Goal: Transaction & Acquisition: Download file/media

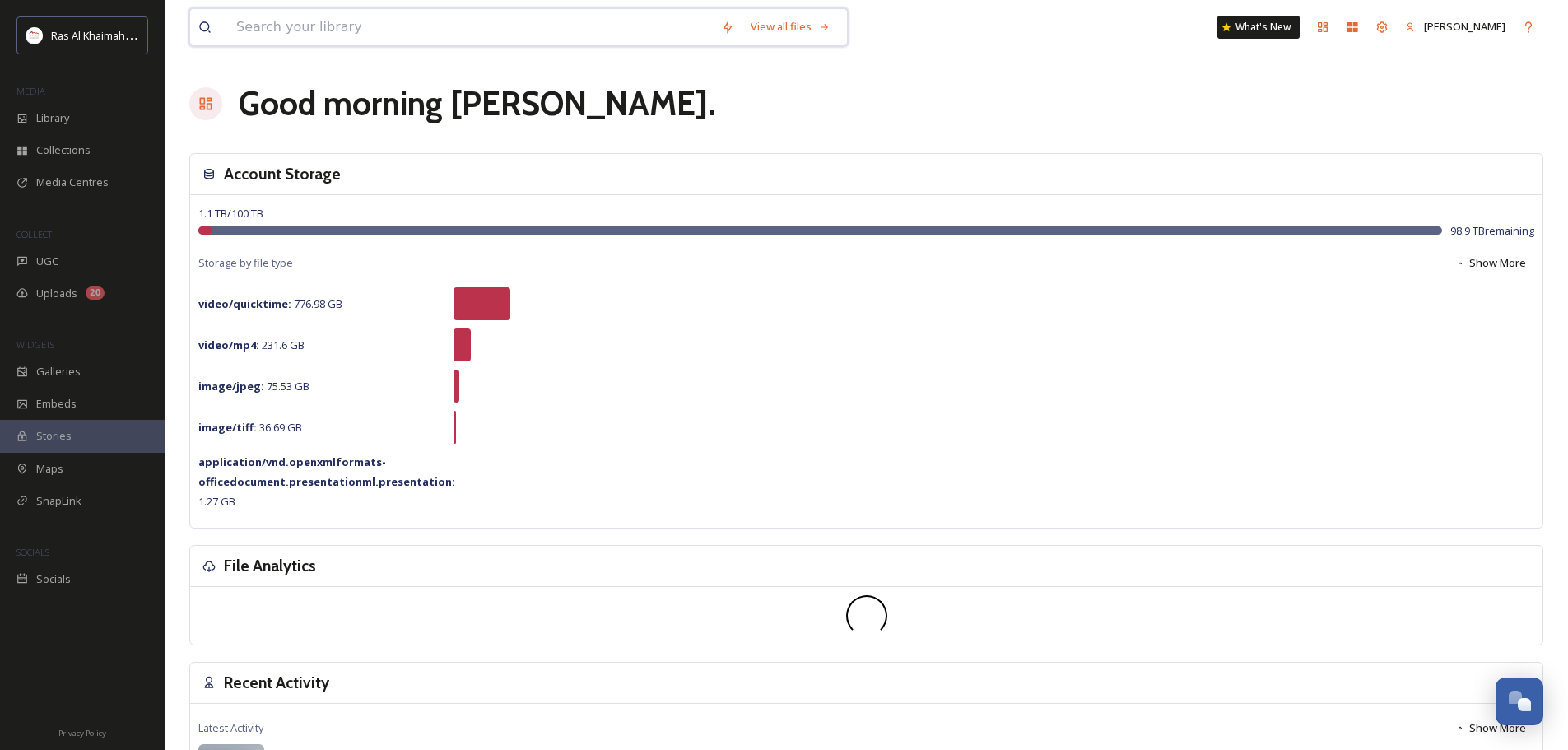
click at [293, 27] on input at bounding box center [471, 27] width 484 height 36
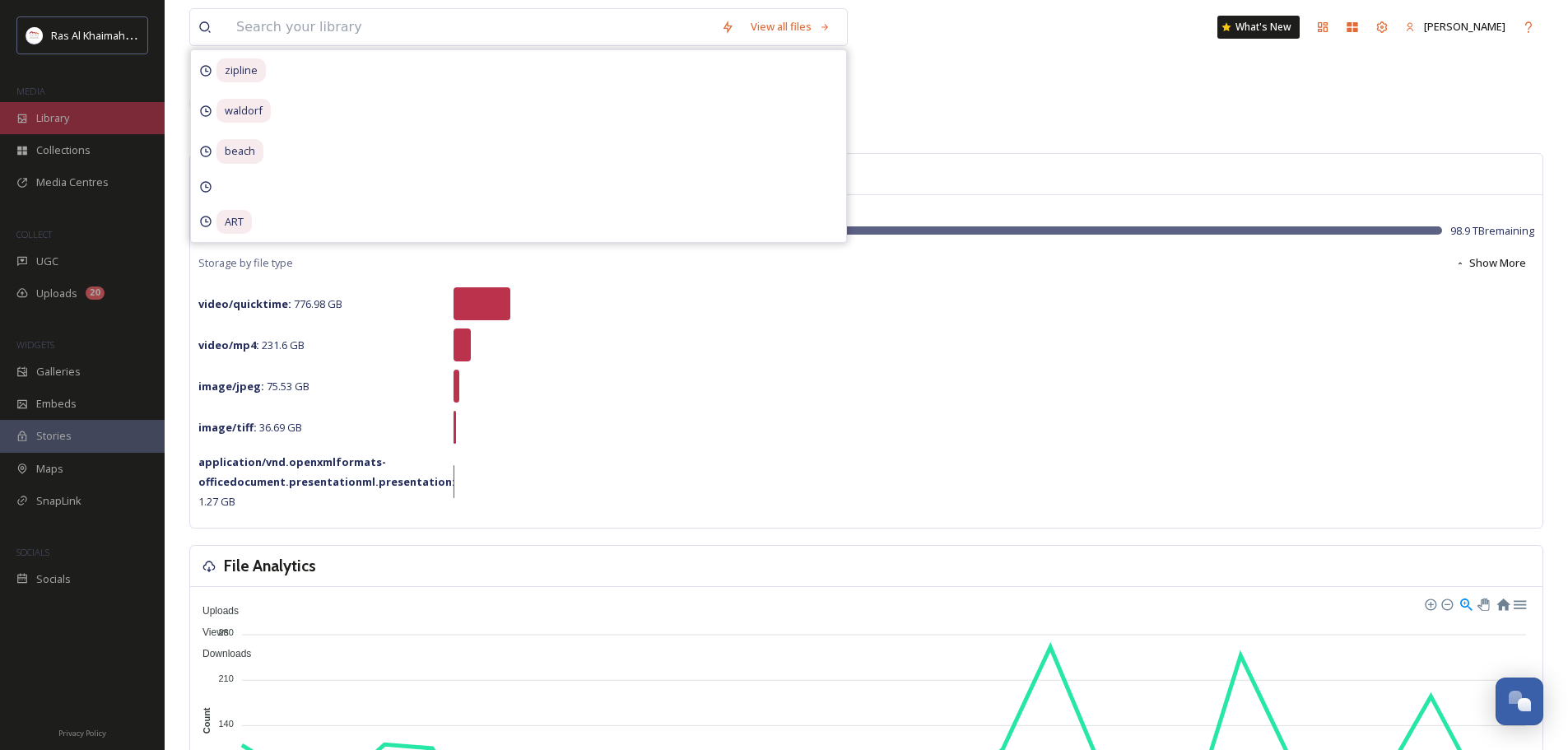
click at [82, 109] on div "Library" at bounding box center [82, 118] width 165 height 32
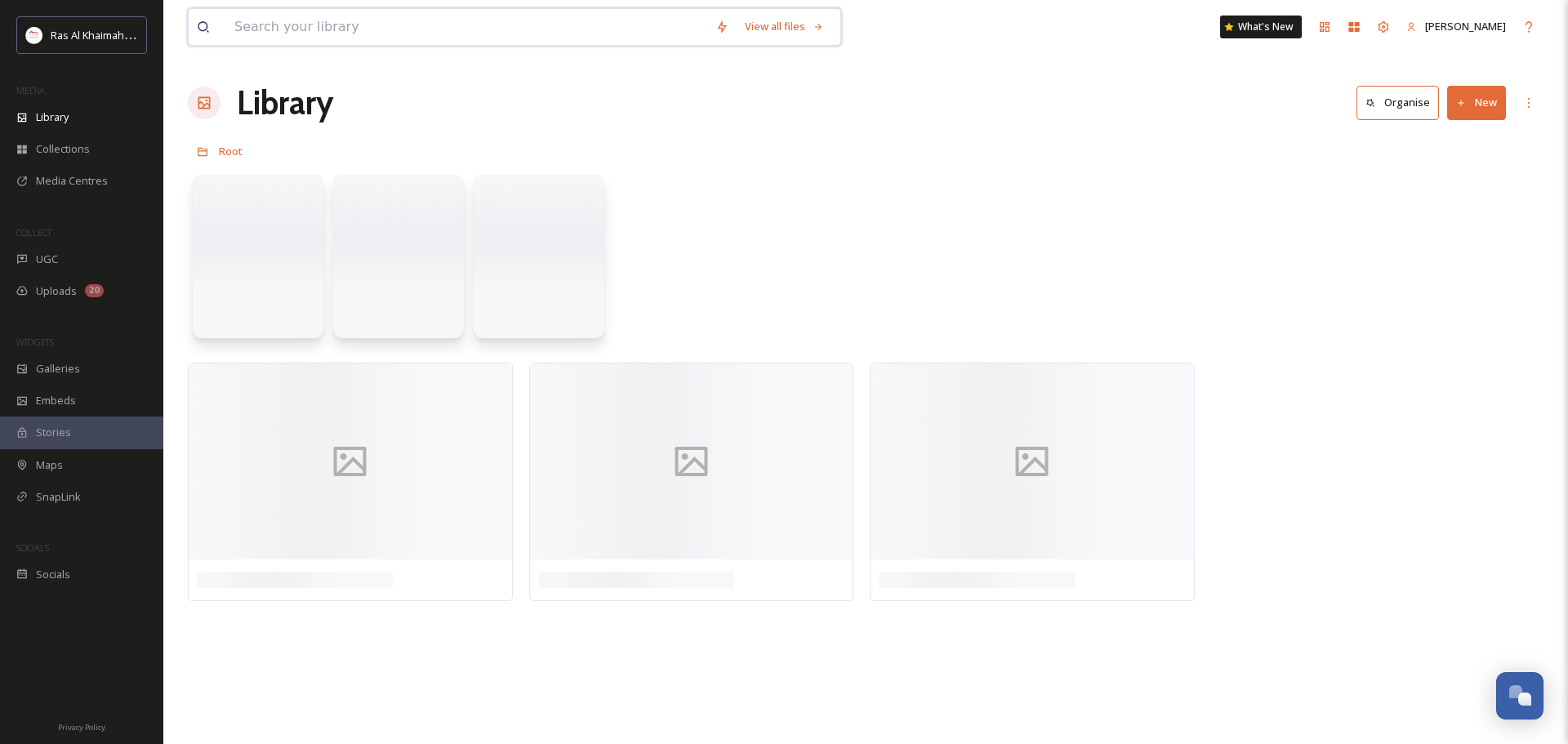
click at [294, 26] on input at bounding box center [467, 27] width 481 height 36
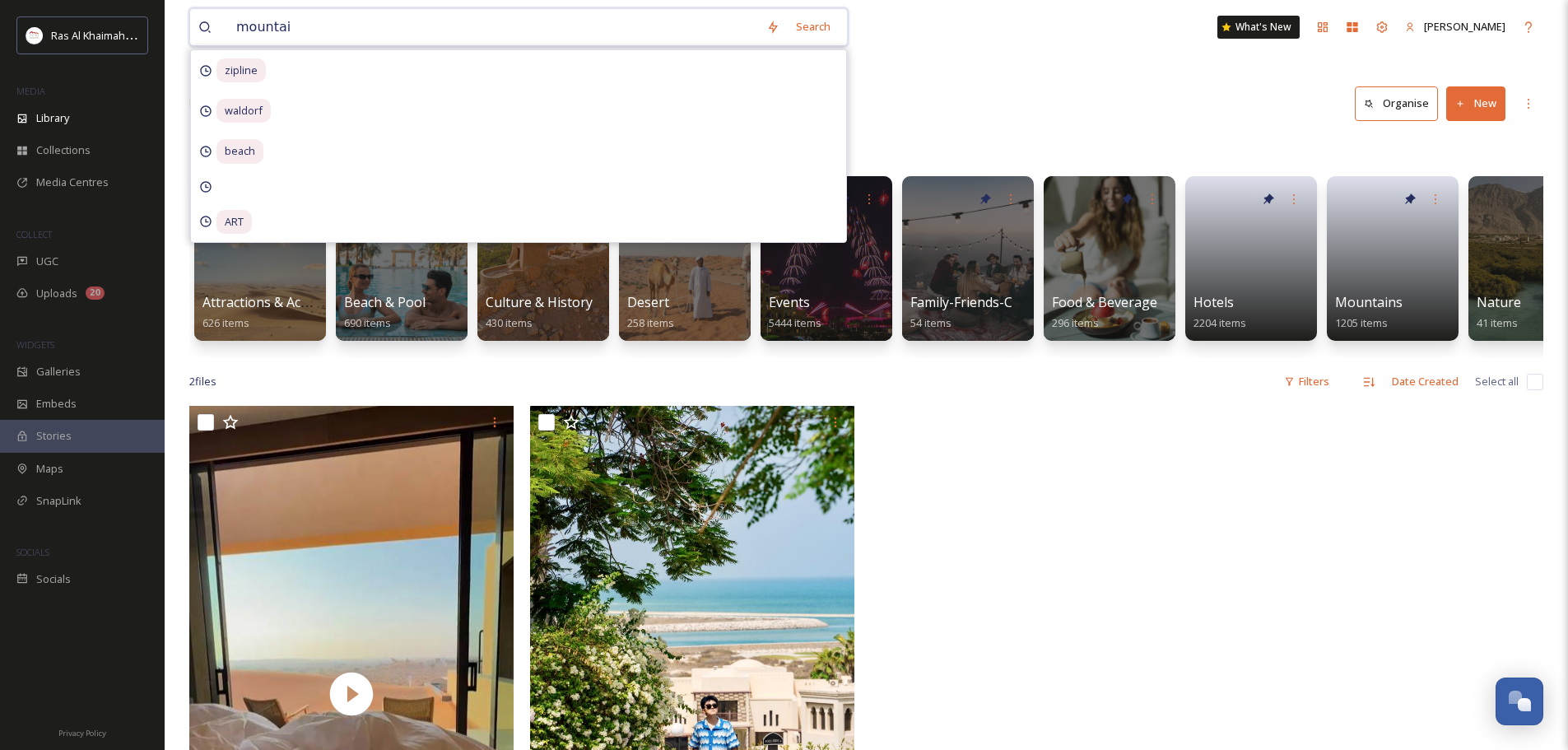
type input "mountain"
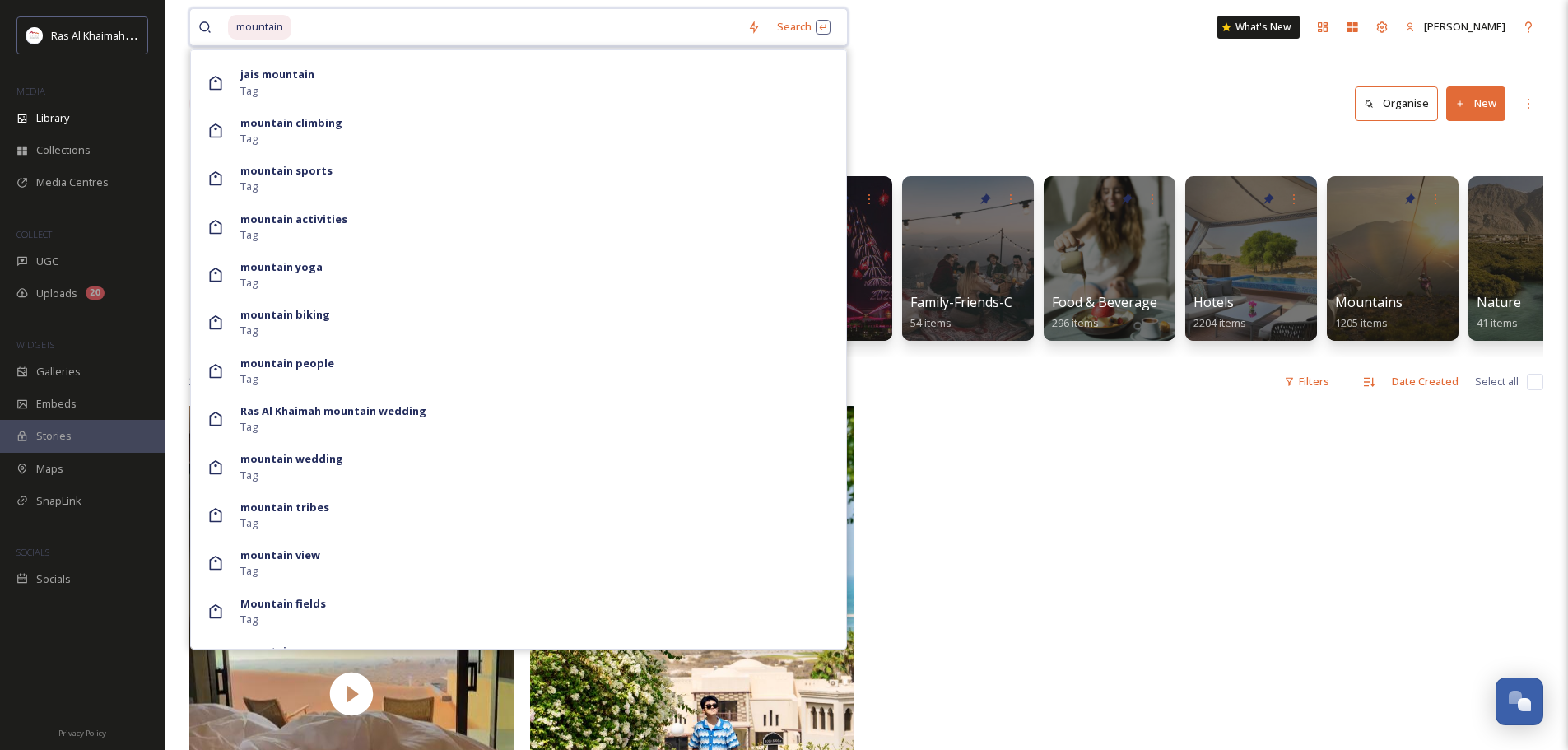
scroll to position [1257, 0]
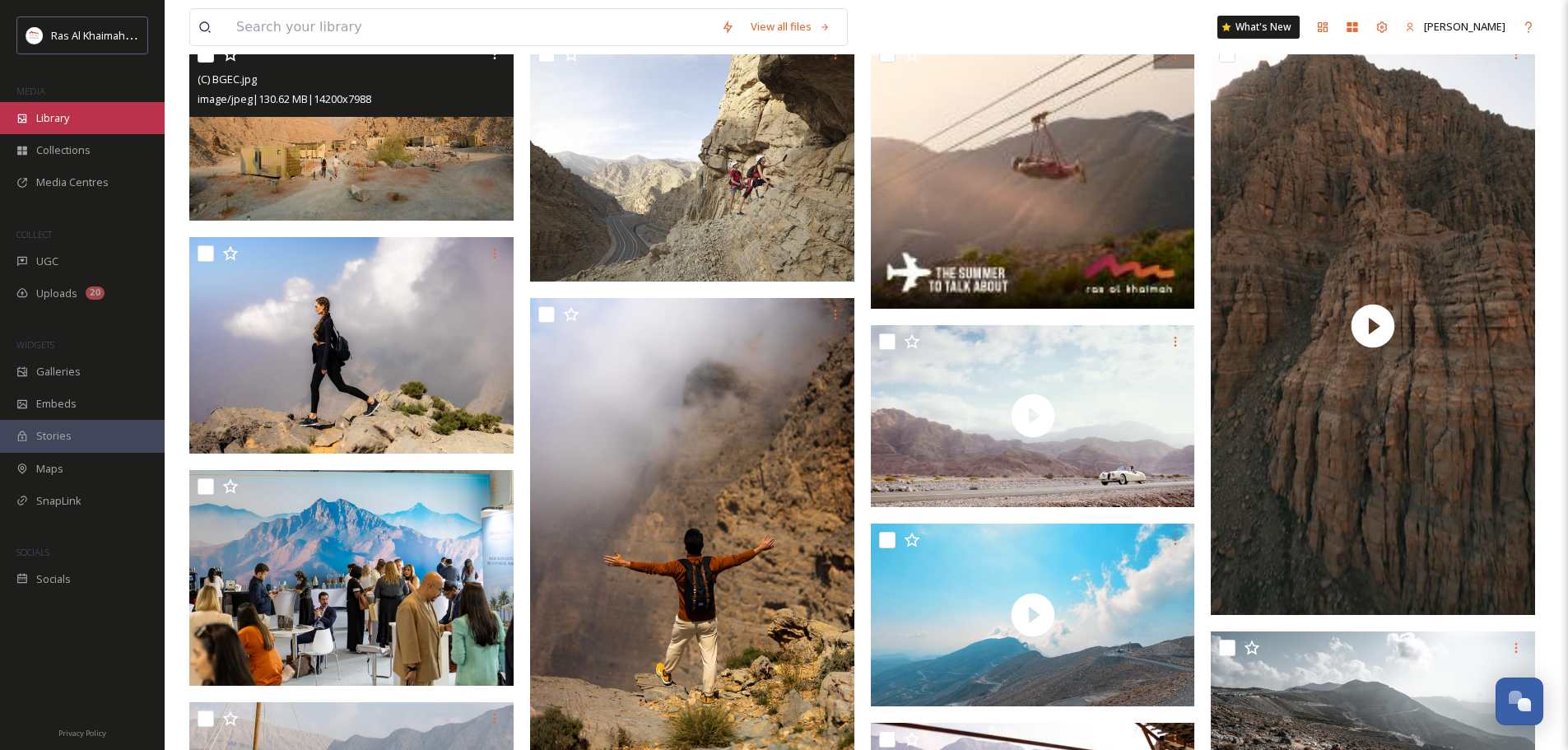
scroll to position [254, 0]
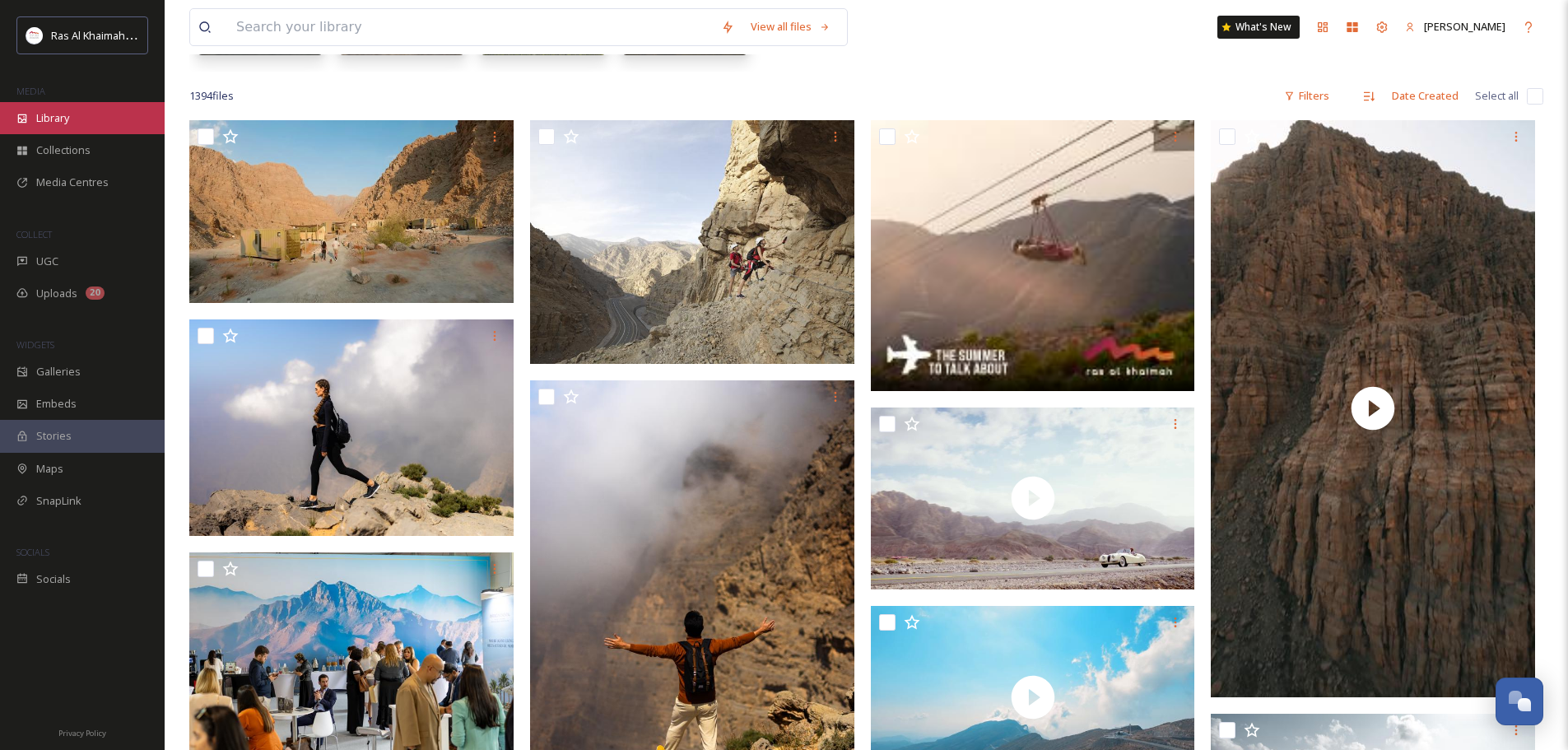
click at [44, 116] on span "Library" at bounding box center [53, 118] width 33 height 16
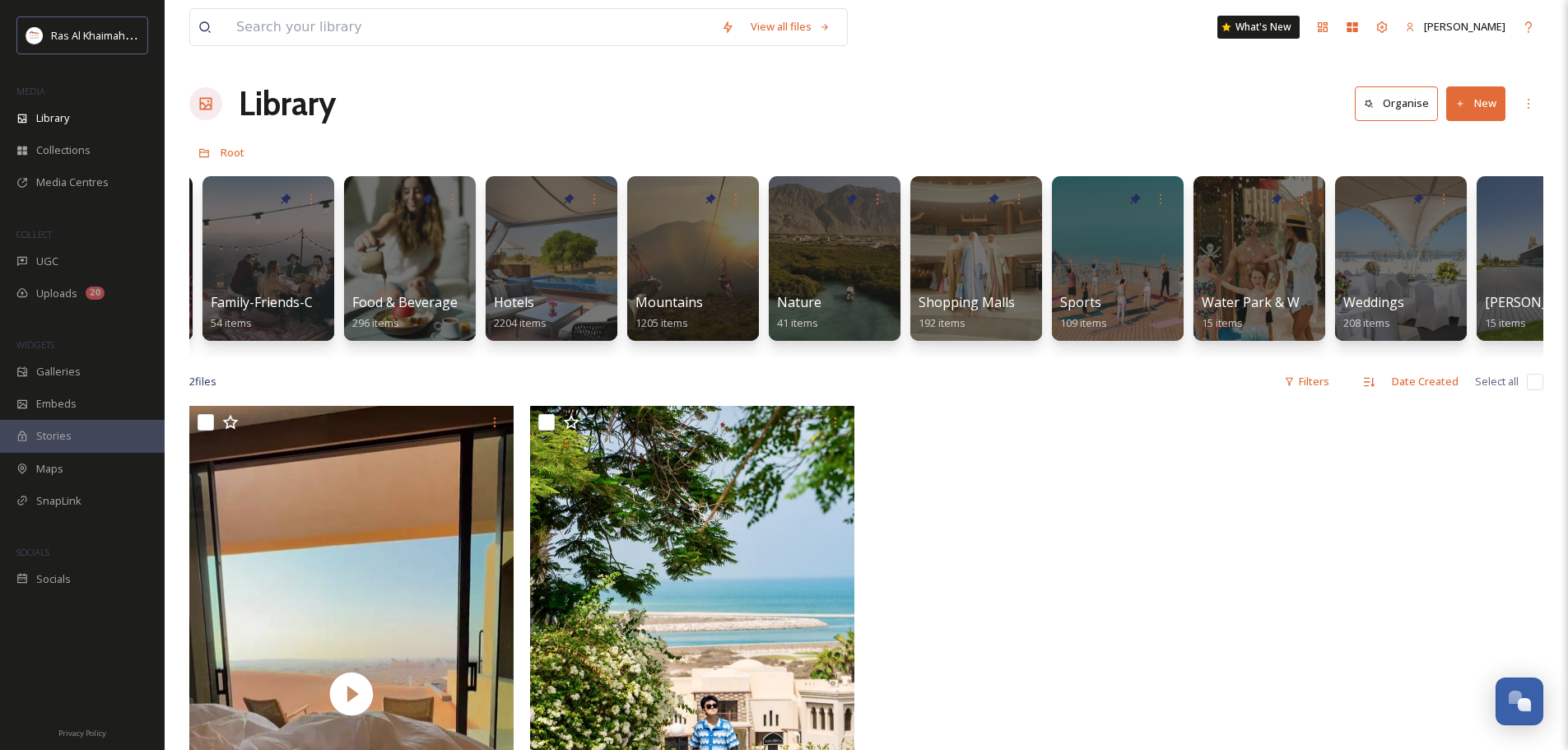
scroll to position [0, 770]
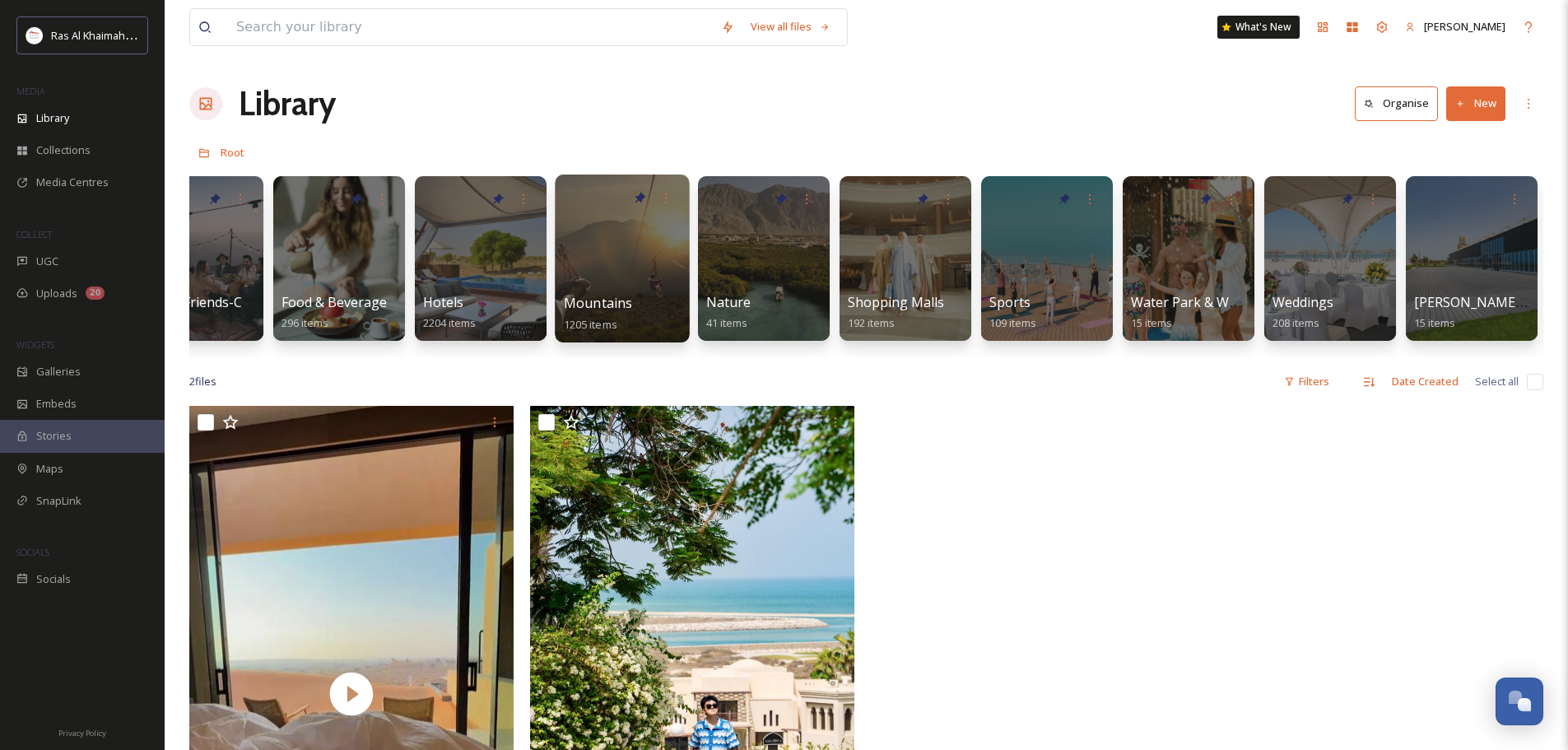
click at [591, 261] on div at bounding box center [622, 258] width 135 height 168
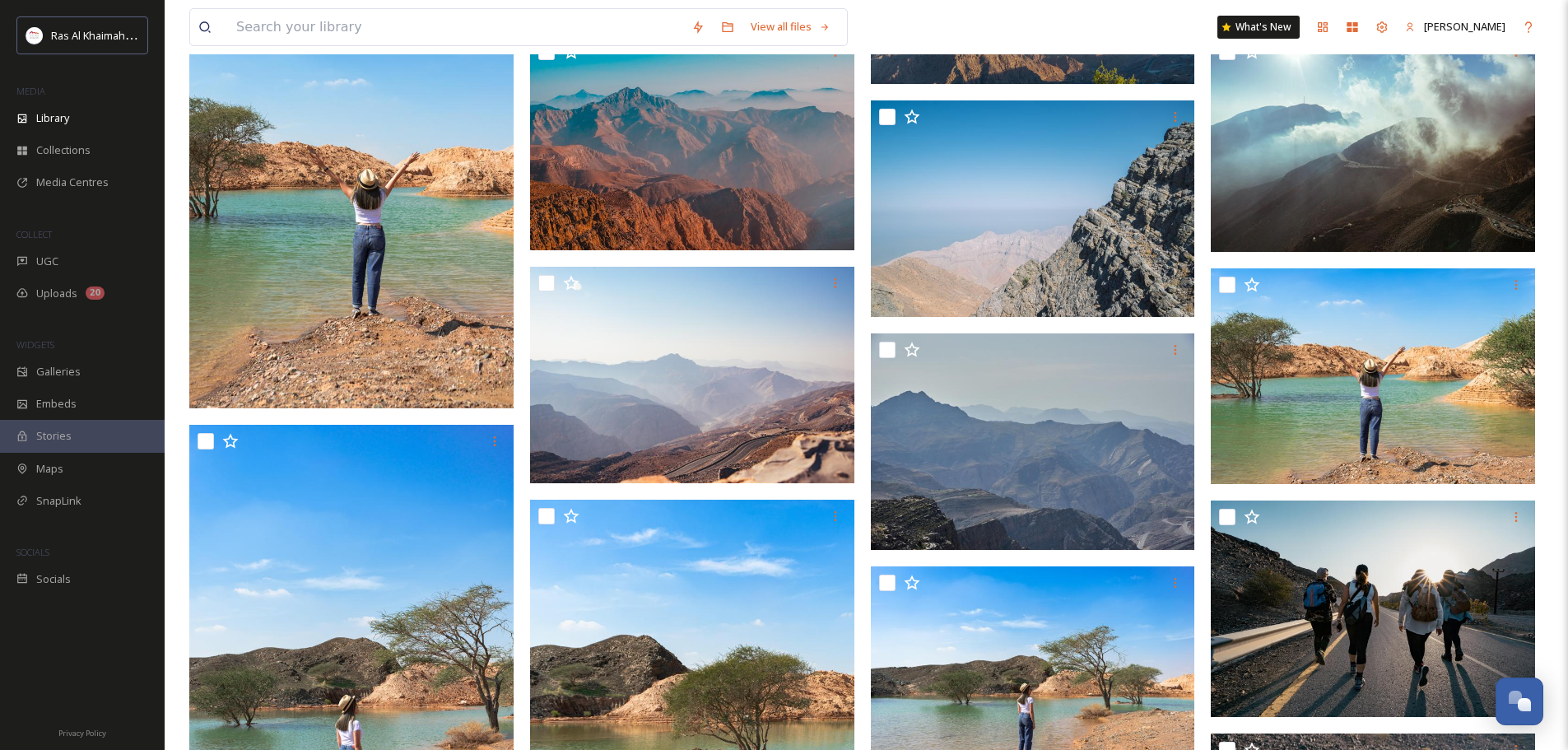
scroll to position [7780, 0]
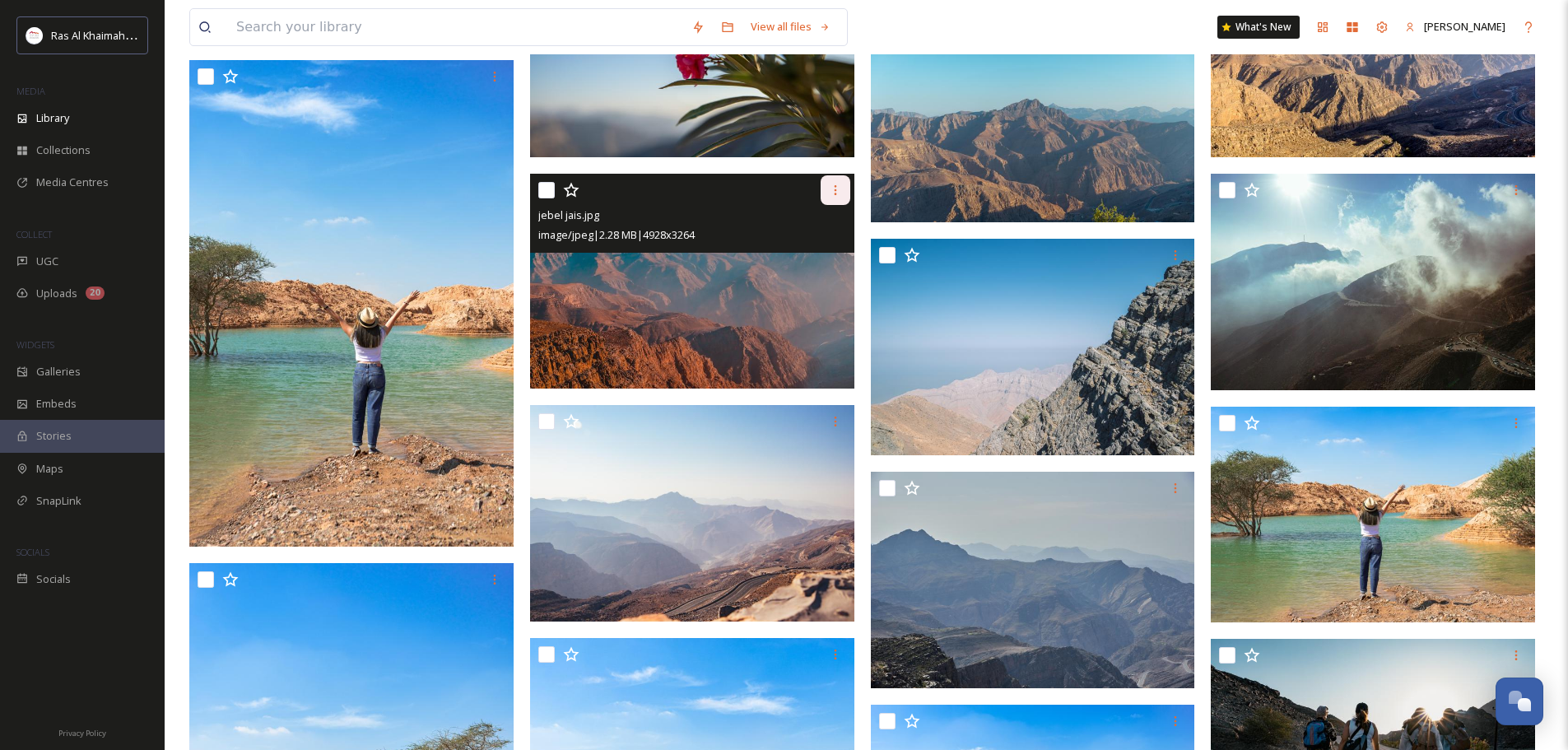
click at [831, 197] on icon at bounding box center [834, 189] width 13 height 13
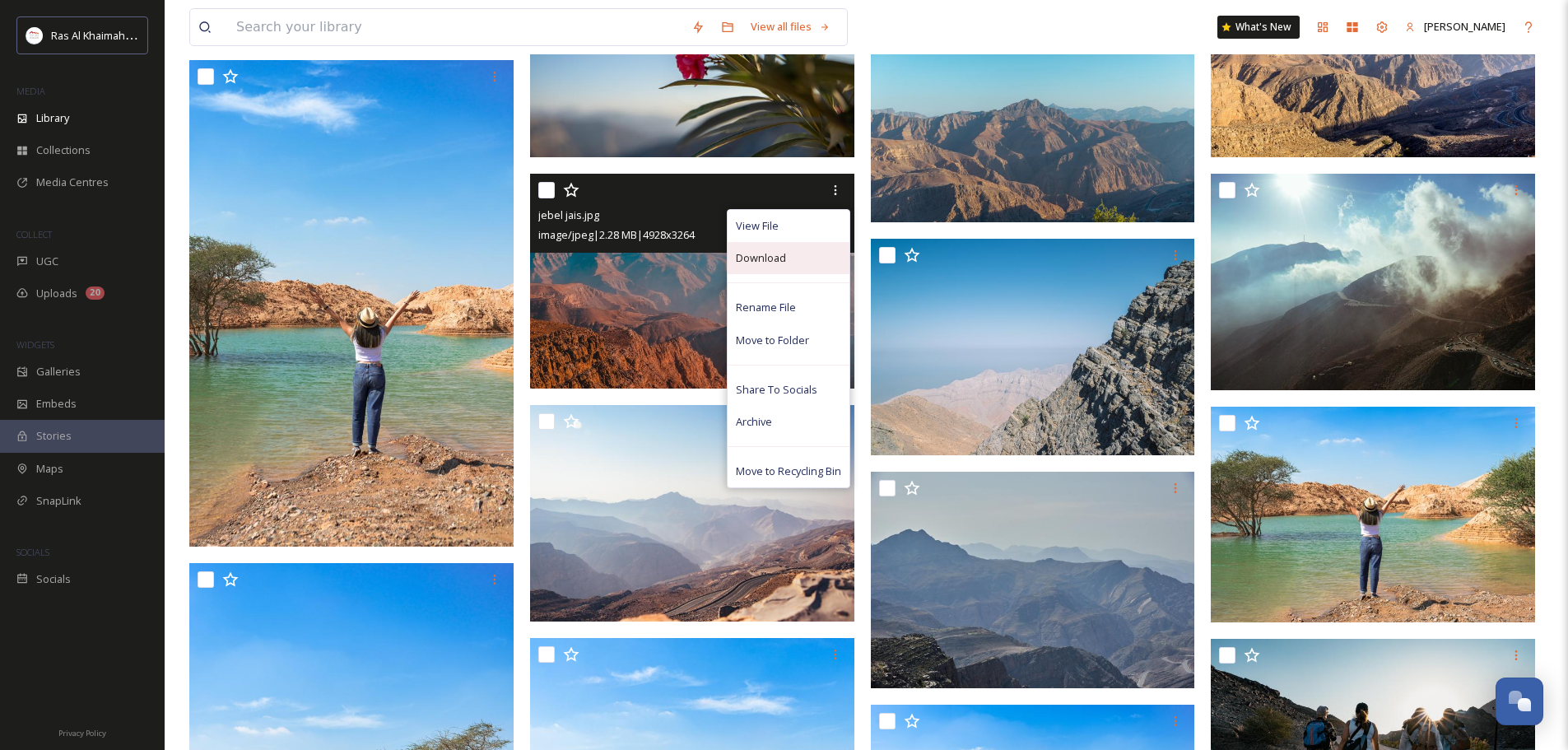
click at [807, 271] on div "Download" at bounding box center [788, 258] width 122 height 32
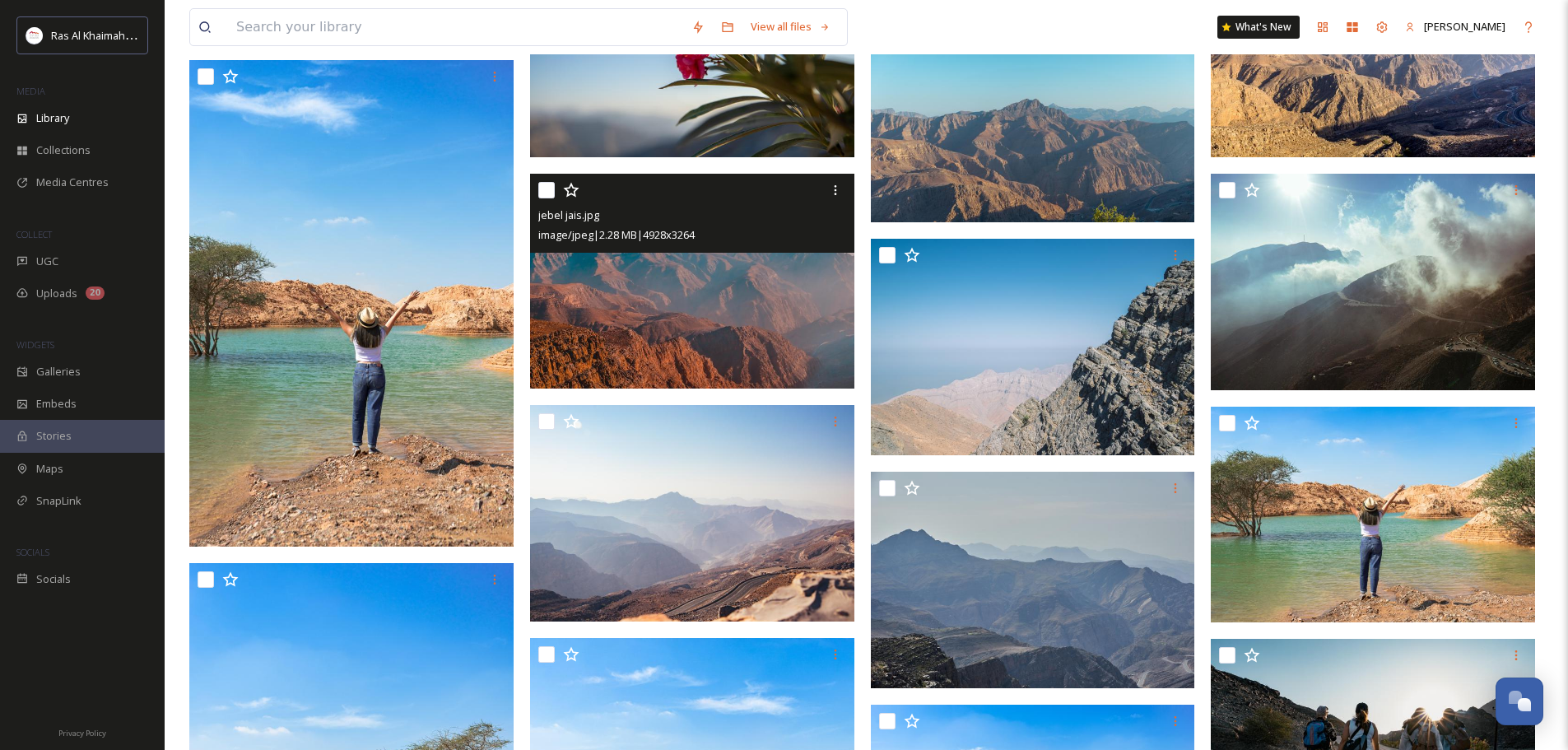
click at [774, 292] on img at bounding box center [691, 280] width 324 height 214
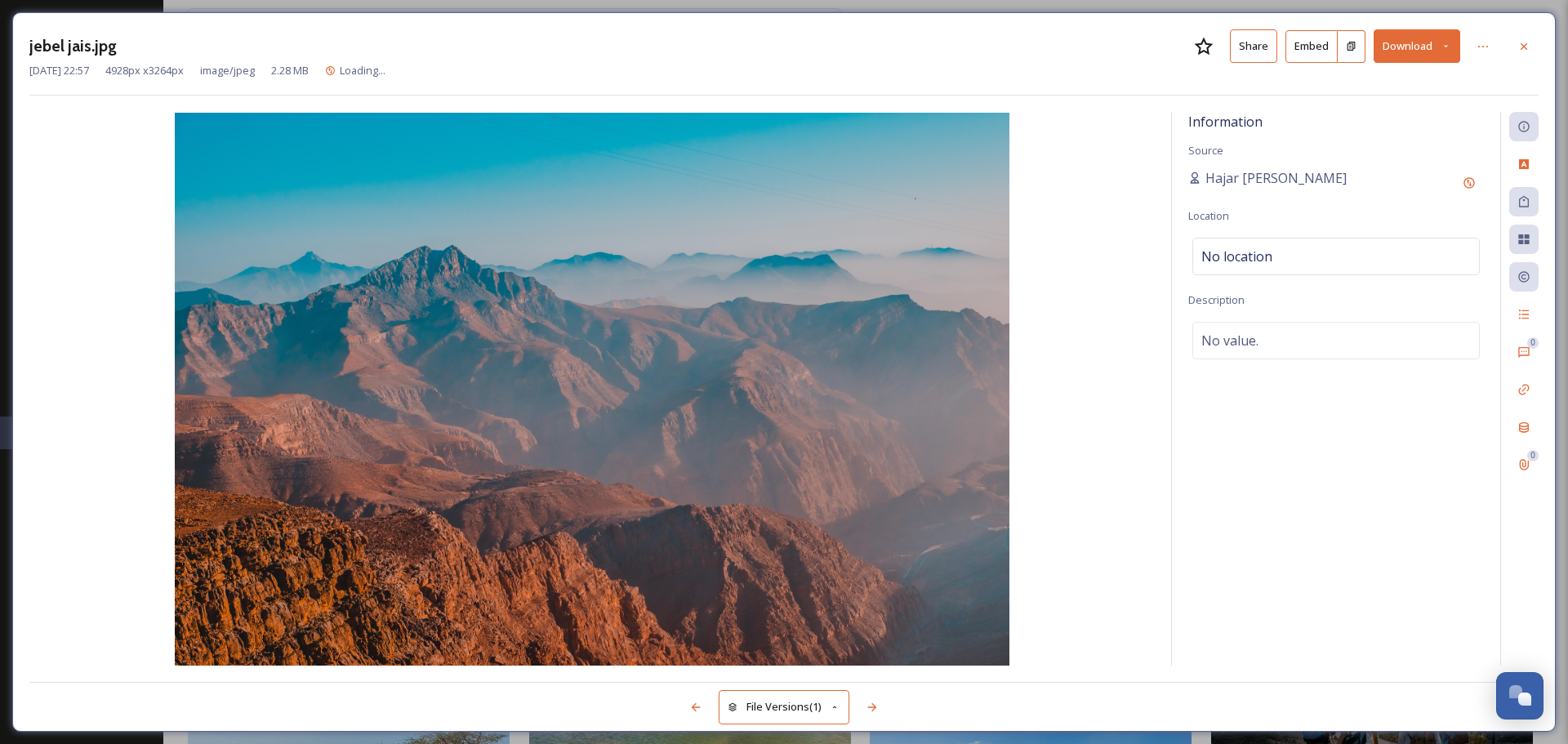
click at [1440, 53] on button "Download" at bounding box center [1416, 46] width 86 height 34
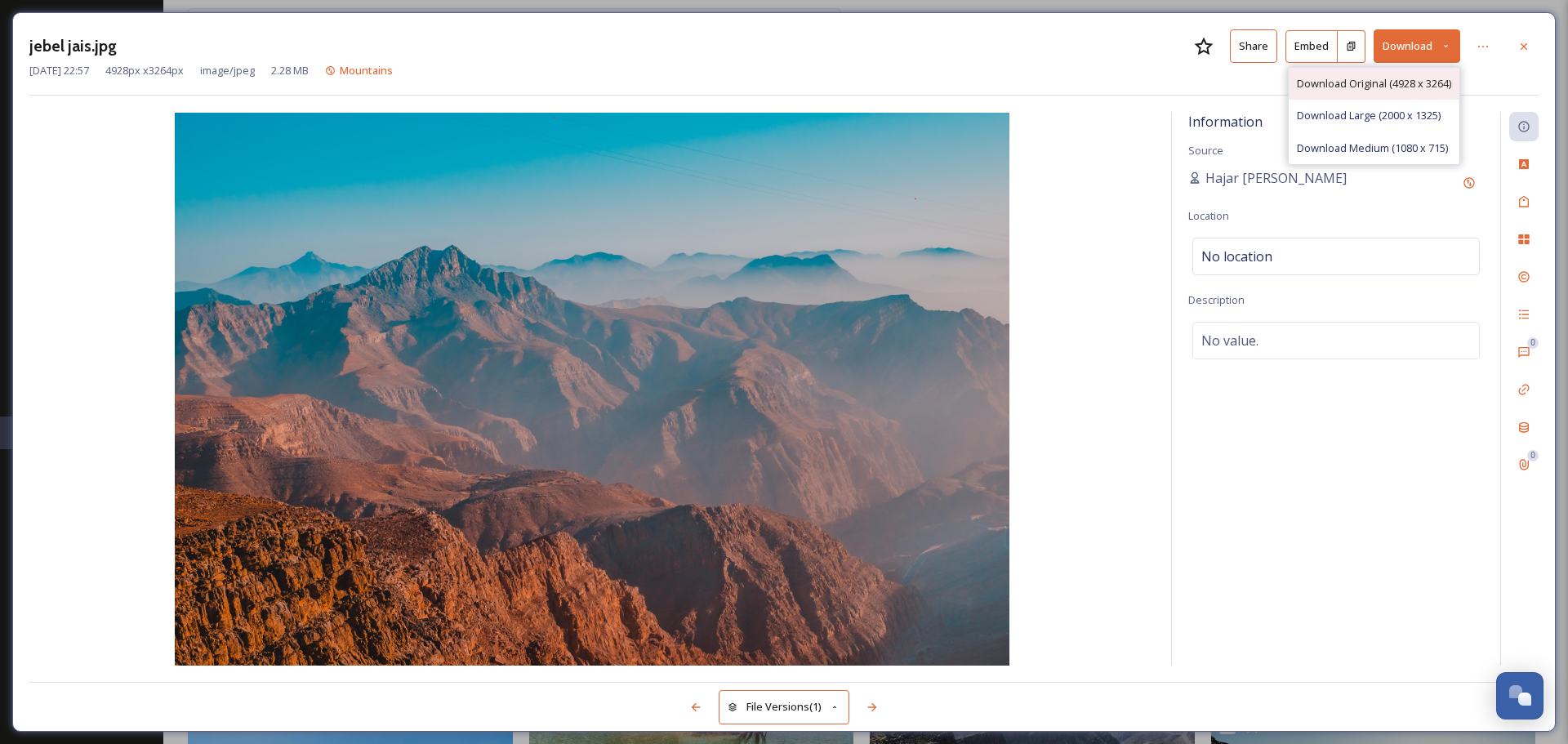
click at [1409, 85] on span "Download Original (4928 x 3264)" at bounding box center [1373, 84] width 154 height 16
click at [1517, 40] on icon at bounding box center [1523, 46] width 13 height 13
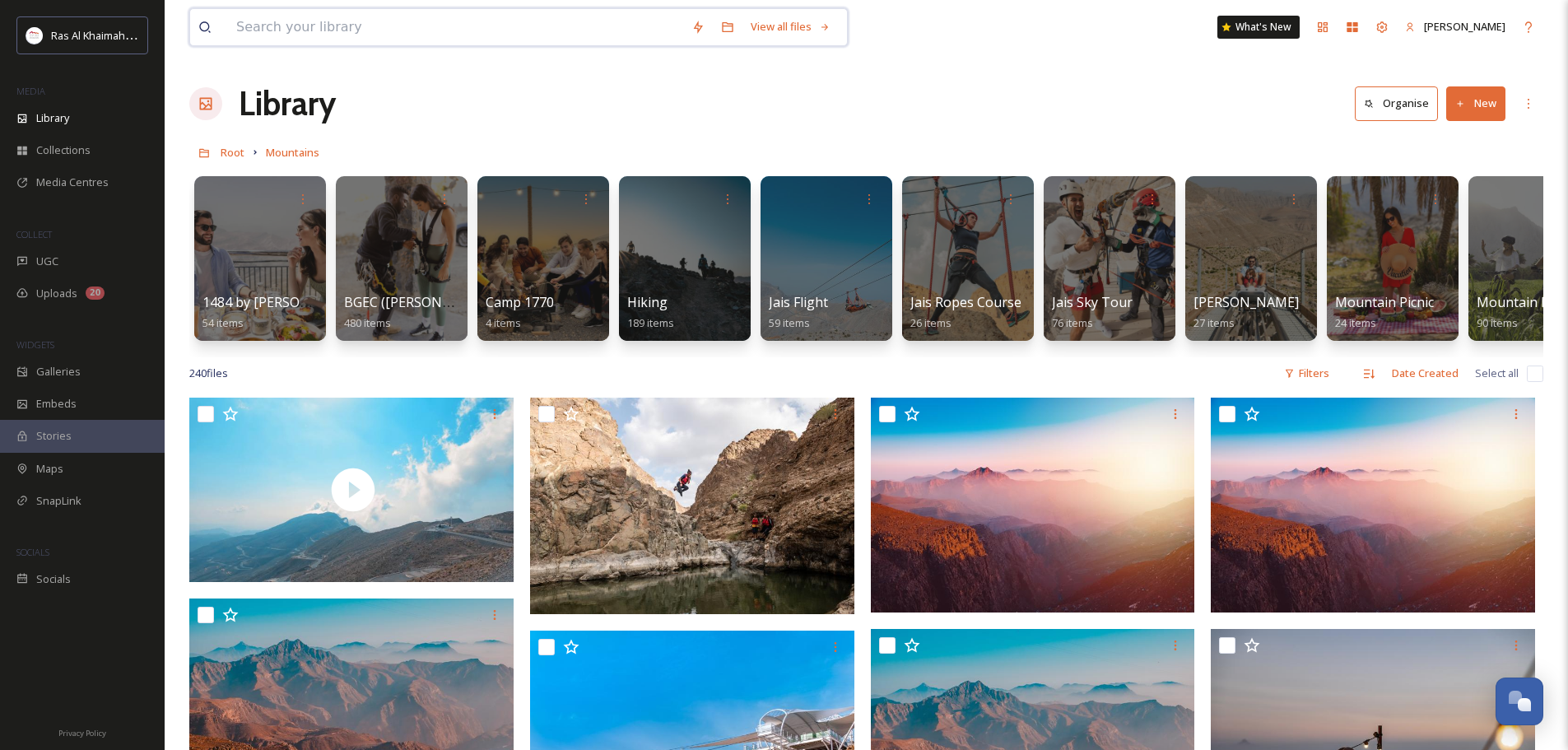
click at [344, 27] on input at bounding box center [456, 27] width 455 height 36
type input "R"
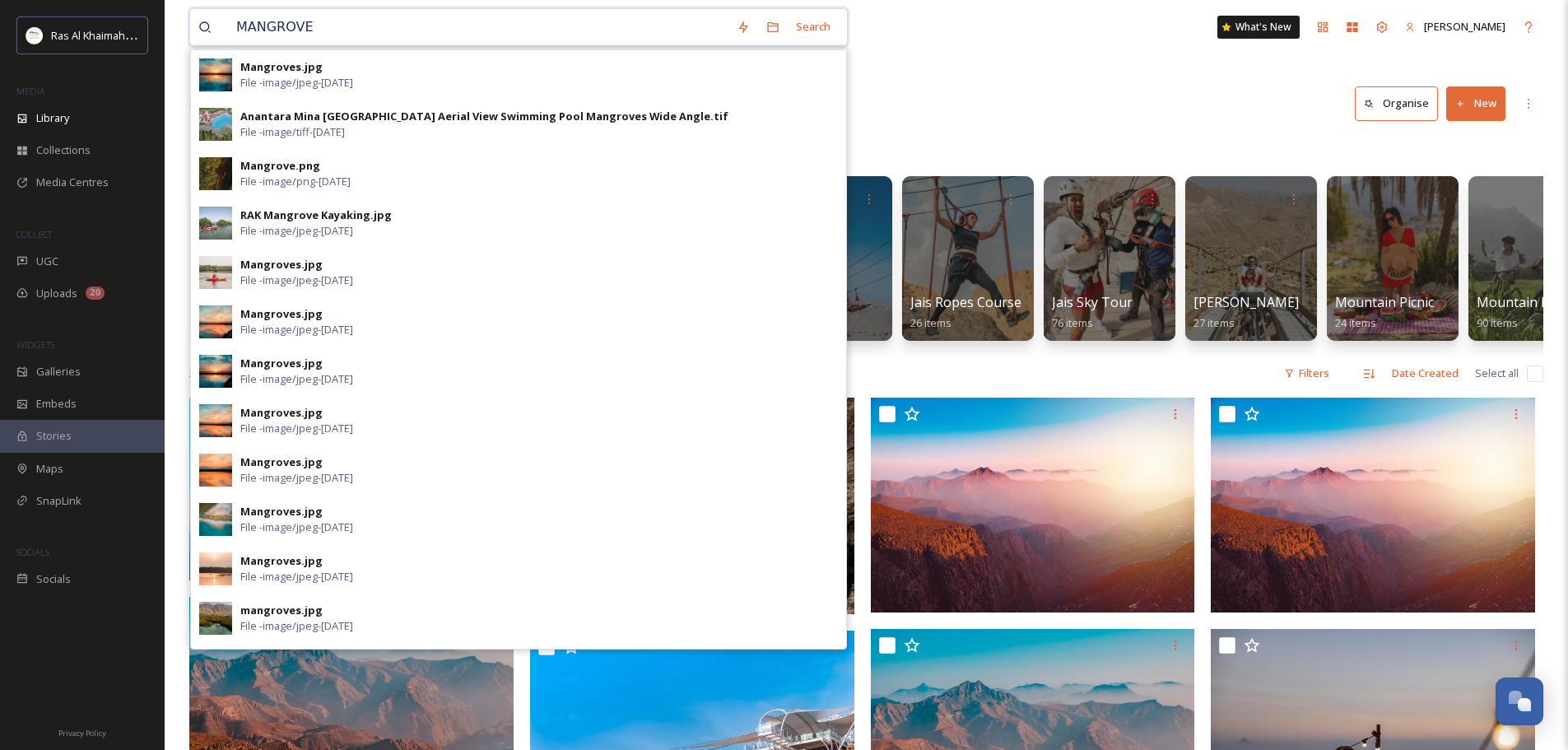
type input "MANGROVES"
